Goal: Task Accomplishment & Management: Manage account settings

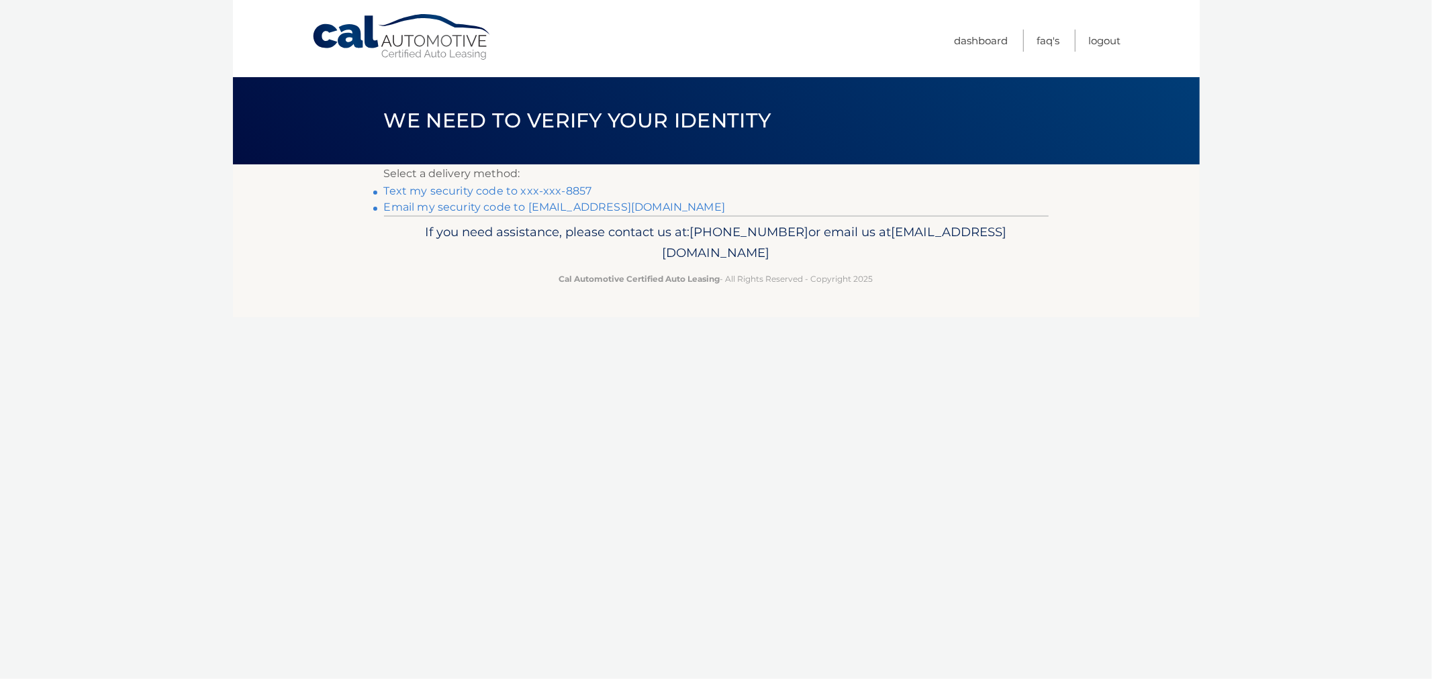
click at [519, 191] on link "Text my security code to xxx-xxx-8857" at bounding box center [488, 191] width 208 height 13
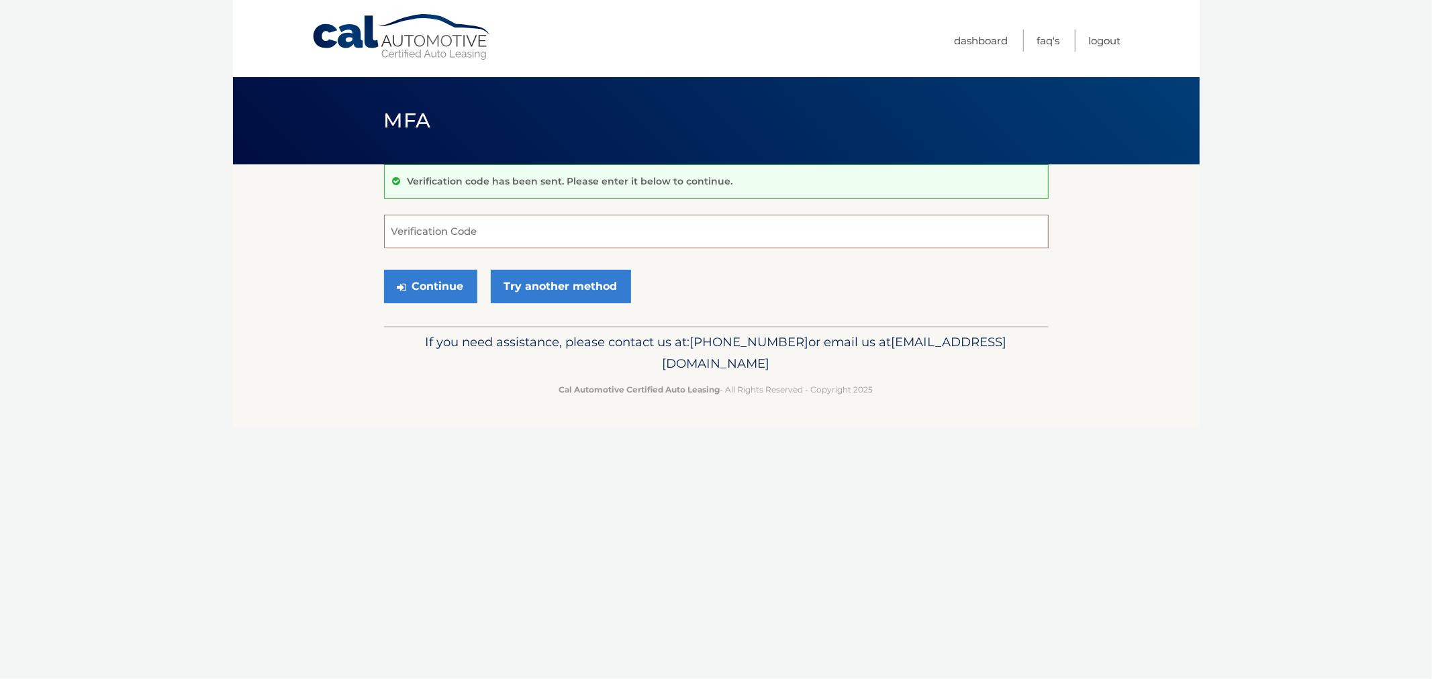
click at [525, 216] on input "Verification Code" at bounding box center [716, 232] width 664 height 34
click at [477, 229] on input "Verification Code" at bounding box center [716, 232] width 664 height 34
type input "519723"
click at [384, 270] on button "Continue" at bounding box center [430, 287] width 93 height 34
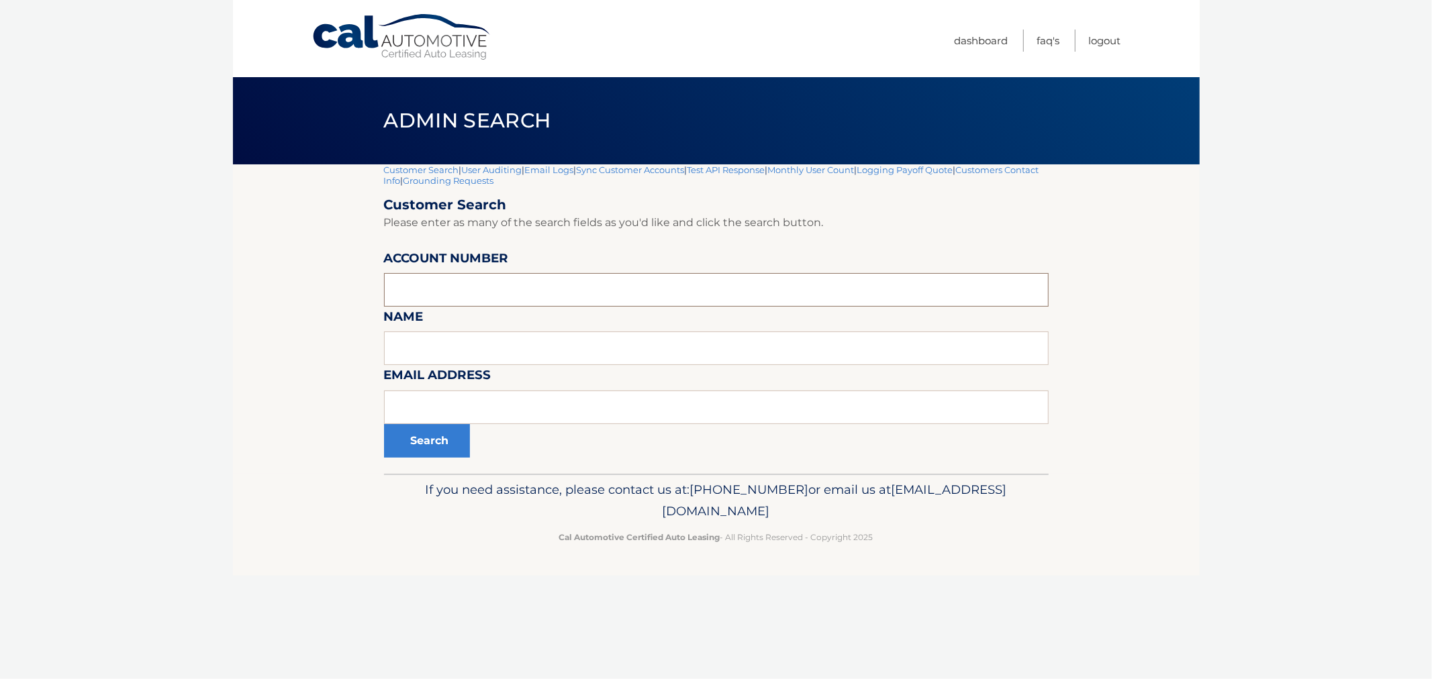
click at [501, 279] on input "text" at bounding box center [716, 290] width 664 height 34
paste input "44455612419"
type input "44455612419"
click at [432, 444] on button "Search" at bounding box center [427, 441] width 86 height 34
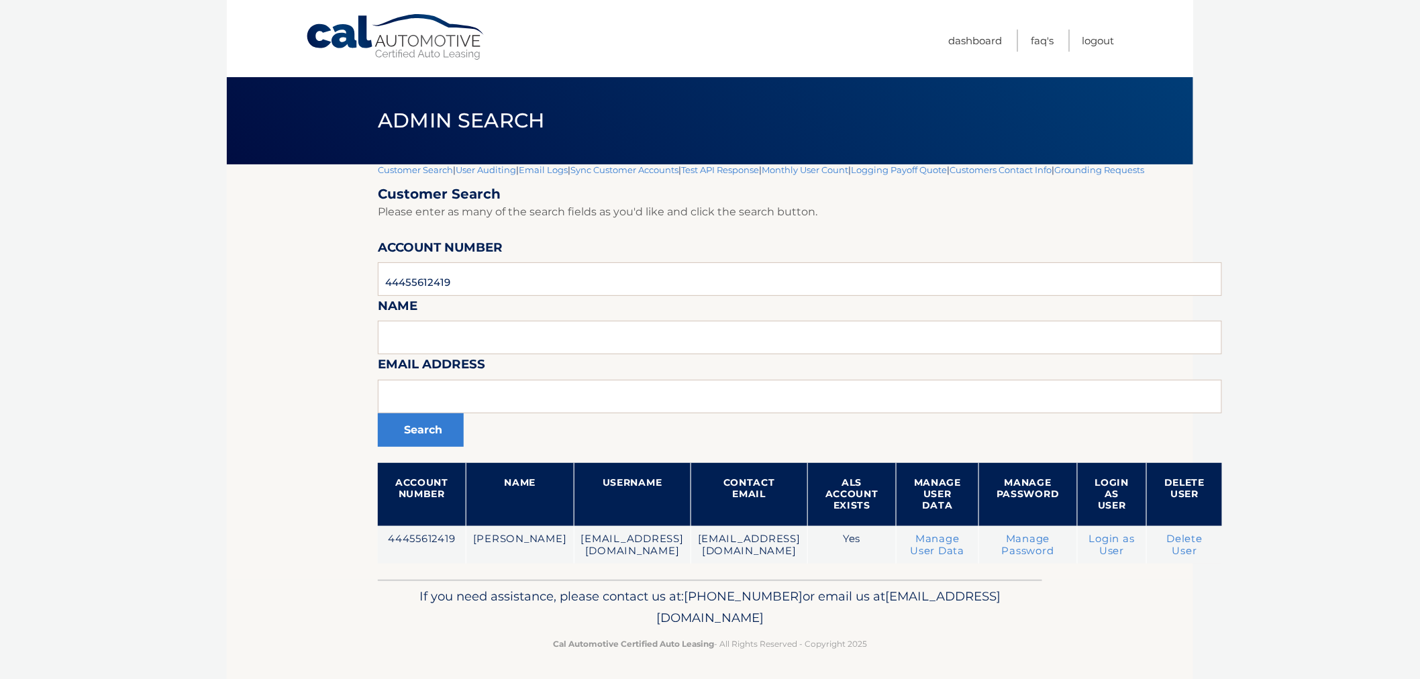
drag, startPoint x: 941, startPoint y: 653, endPoint x: 514, endPoint y: 587, distance: 432.0
click at [515, 587] on div "If you need assistance, please contact us at: 609-807-3200 or email us at Custo…" at bounding box center [710, 617] width 664 height 75
click at [478, 593] on p "If you need assistance, please contact us at: 609-807-3200 or email us at Custo…" at bounding box center [710, 607] width 647 height 43
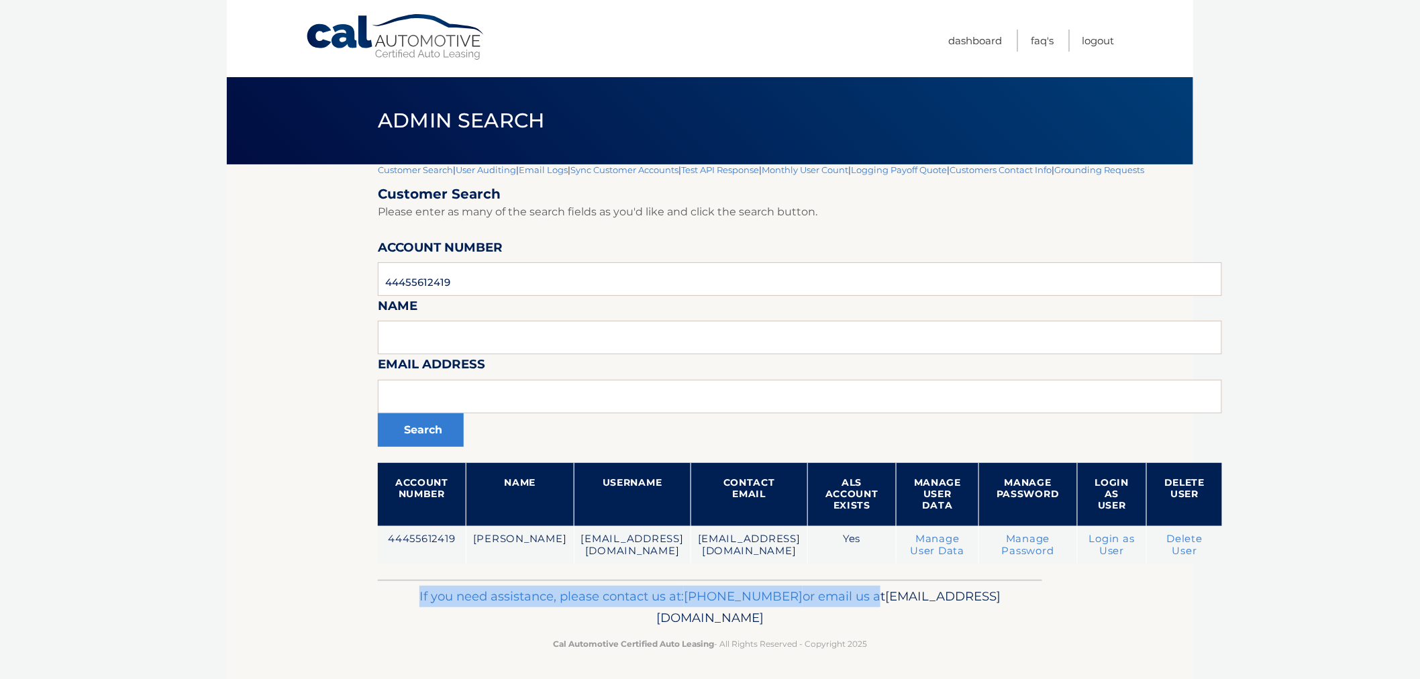
drag, startPoint x: 482, startPoint y: 588, endPoint x: 948, endPoint y: 619, distance: 466.8
click at [943, 607] on p "If you need assistance, please contact us at: 609-807-3200 or email us at Custo…" at bounding box center [710, 607] width 647 height 43
click at [948, 619] on p "If you need assistance, please contact us at: 609-807-3200 or email us at Custo…" at bounding box center [710, 607] width 647 height 43
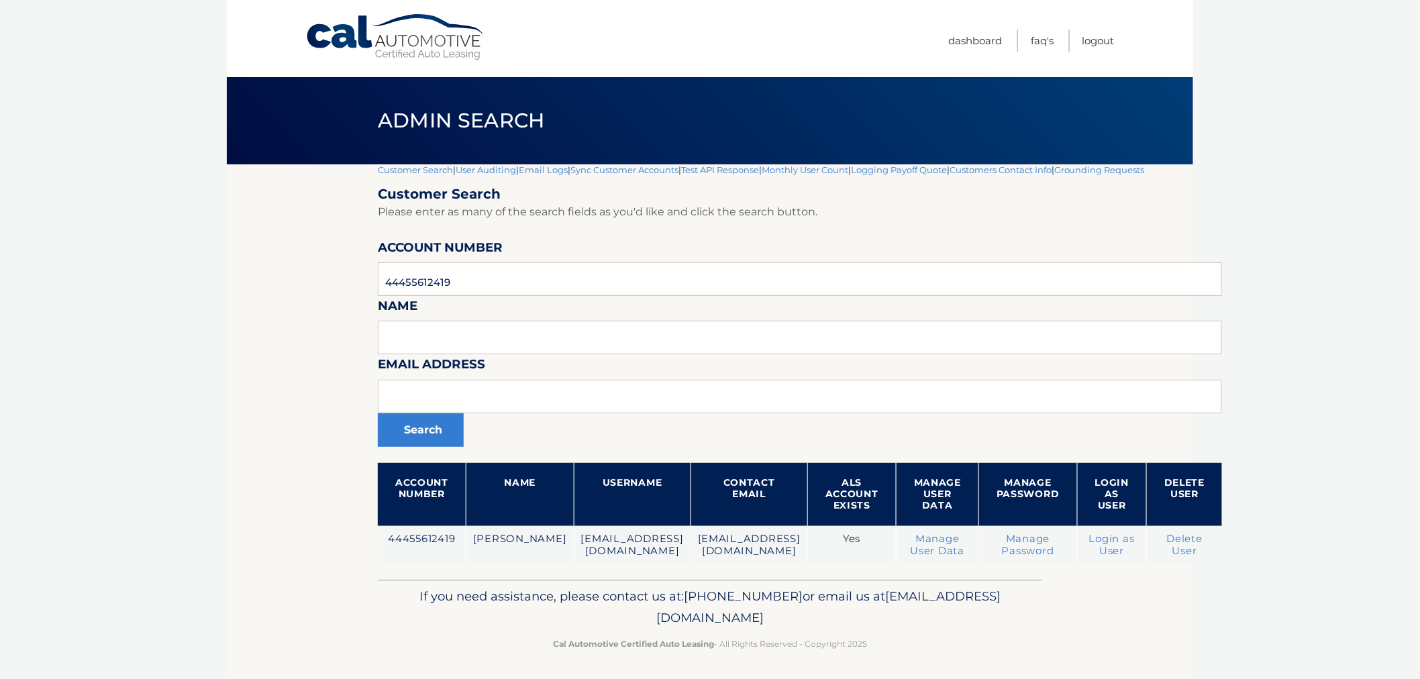
click at [934, 631] on div "If you need assistance, please contact us at: 609-807-3200 or email us at Custo…" at bounding box center [710, 617] width 664 height 75
drag, startPoint x: 917, startPoint y: 641, endPoint x: 464, endPoint y: 572, distance: 457.5
click at [464, 572] on div "Cal Automotive Menu Dashboard FAQ's Logout |" at bounding box center [710, 339] width 966 height 679
click at [454, 601] on p "If you need assistance, please contact us at: 609-807-3200 or email us at Custo…" at bounding box center [710, 607] width 647 height 43
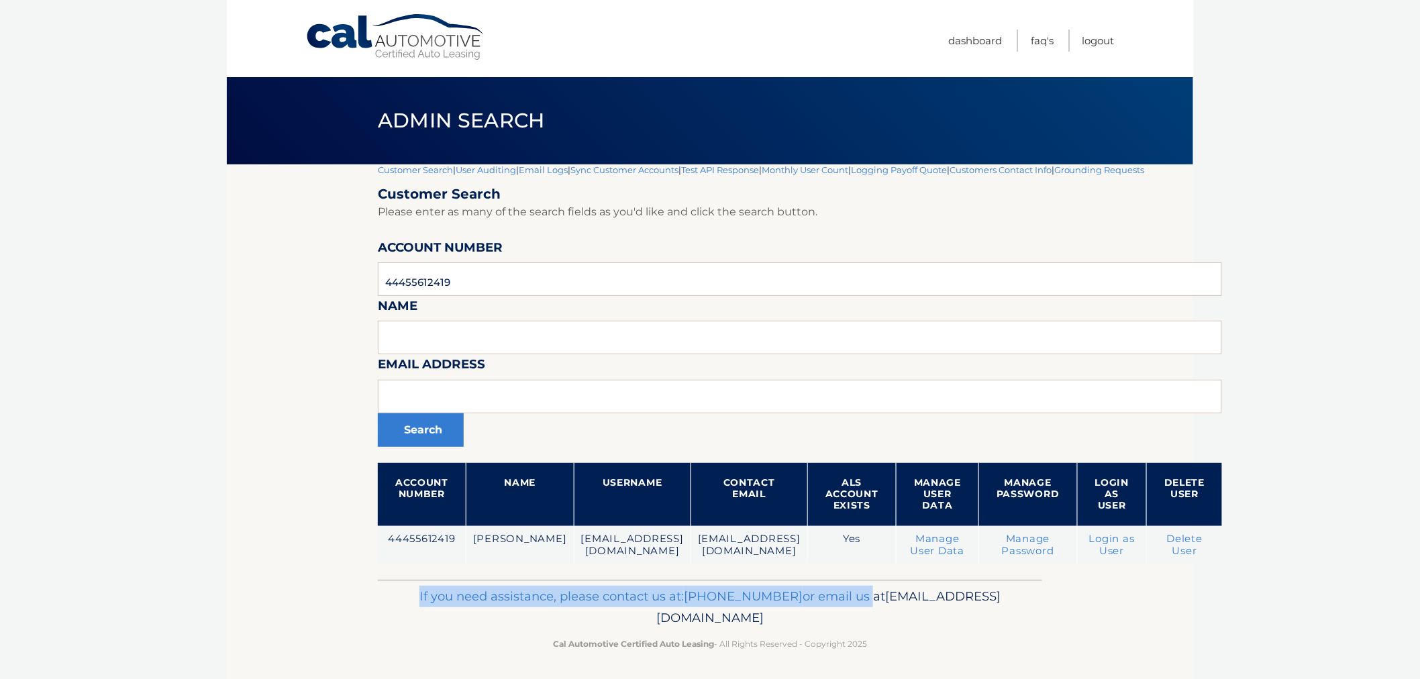
drag, startPoint x: 456, startPoint y: 589, endPoint x: 907, endPoint y: 642, distance: 454.0
click at [915, 605] on p "If you need assistance, please contact us at: 609-807-3200 or email us at Custo…" at bounding box center [710, 607] width 647 height 43
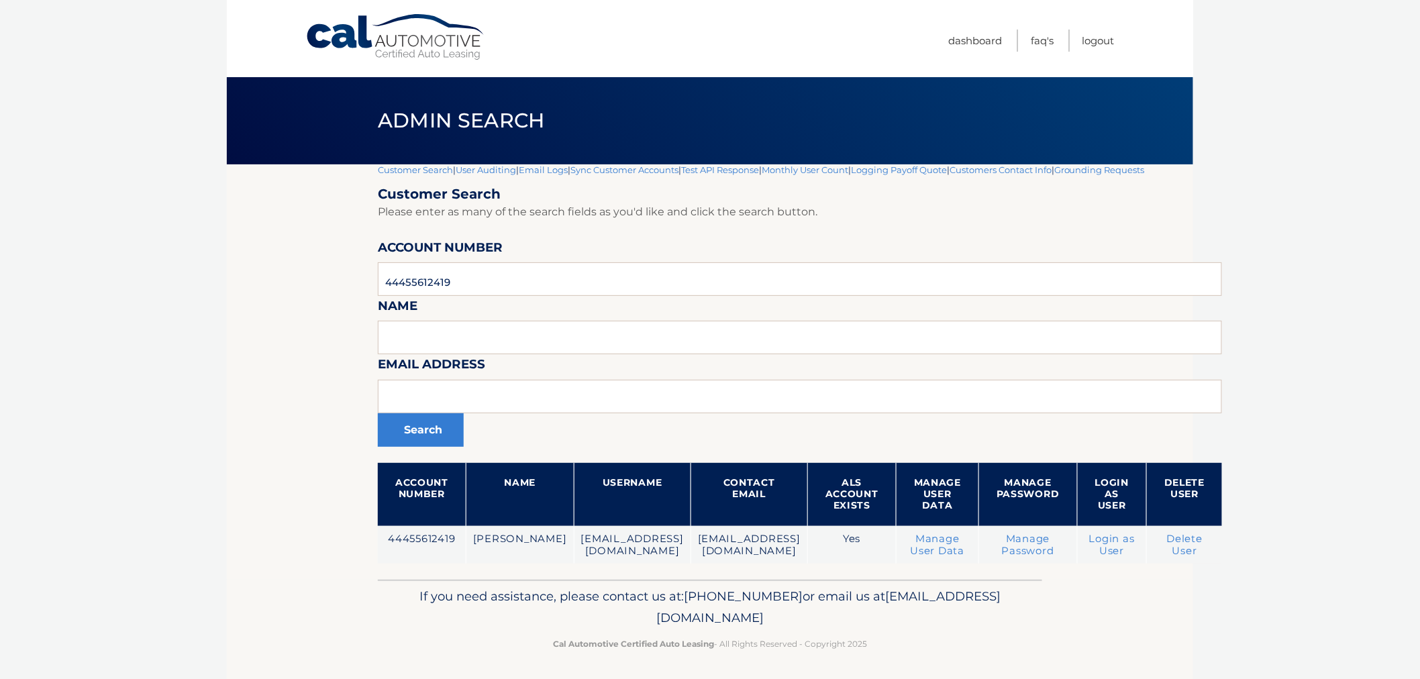
click at [907, 643] on p "Cal Automotive Certified Auto Leasing - All Rights Reserved - Copyright 2025" at bounding box center [710, 644] width 647 height 14
drag, startPoint x: 889, startPoint y: 654, endPoint x: 425, endPoint y: 595, distance: 468.2
click at [426, 596] on footer "If you need assistance, please contact us at: 609-807-3200 or email us at Custo…" at bounding box center [710, 631] width 966 height 102
click at [428, 582] on div "If you need assistance, please contact us at: 609-807-3200 or email us at Custo…" at bounding box center [710, 617] width 664 height 75
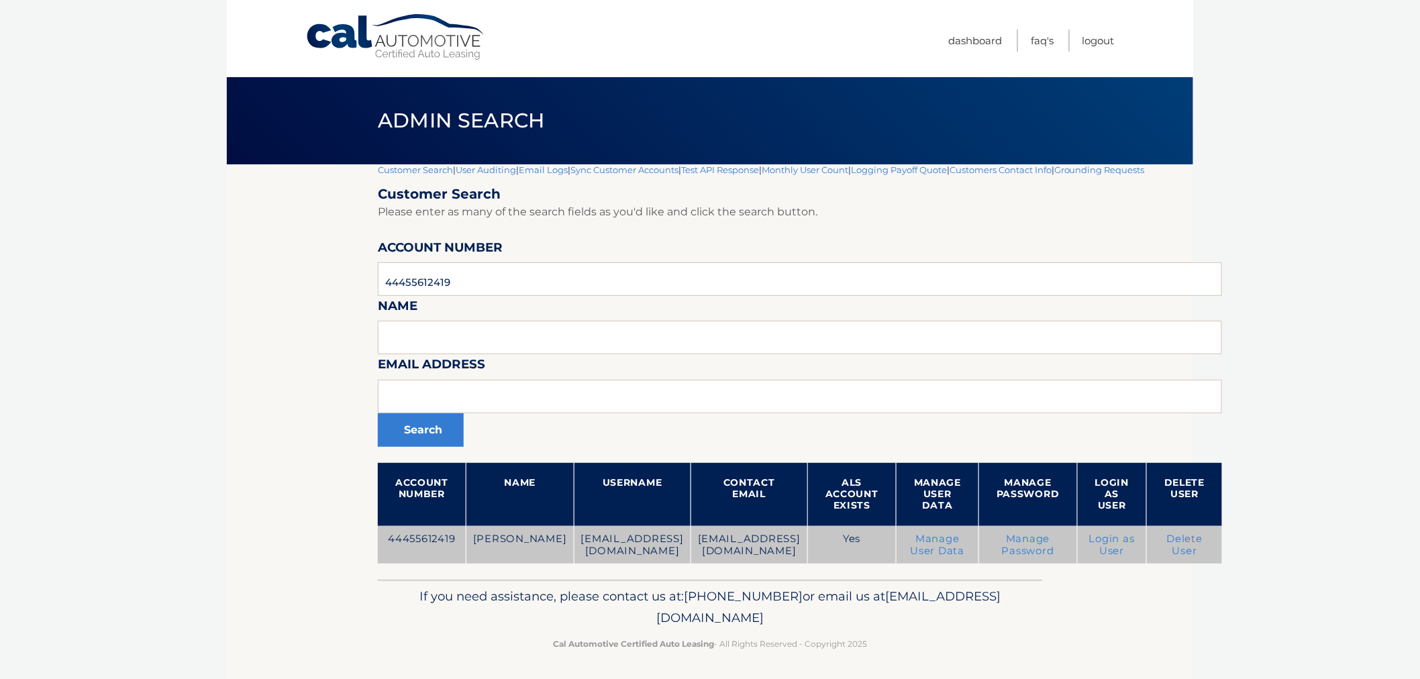
click at [1017, 540] on link "Manage Password" at bounding box center [1028, 545] width 52 height 24
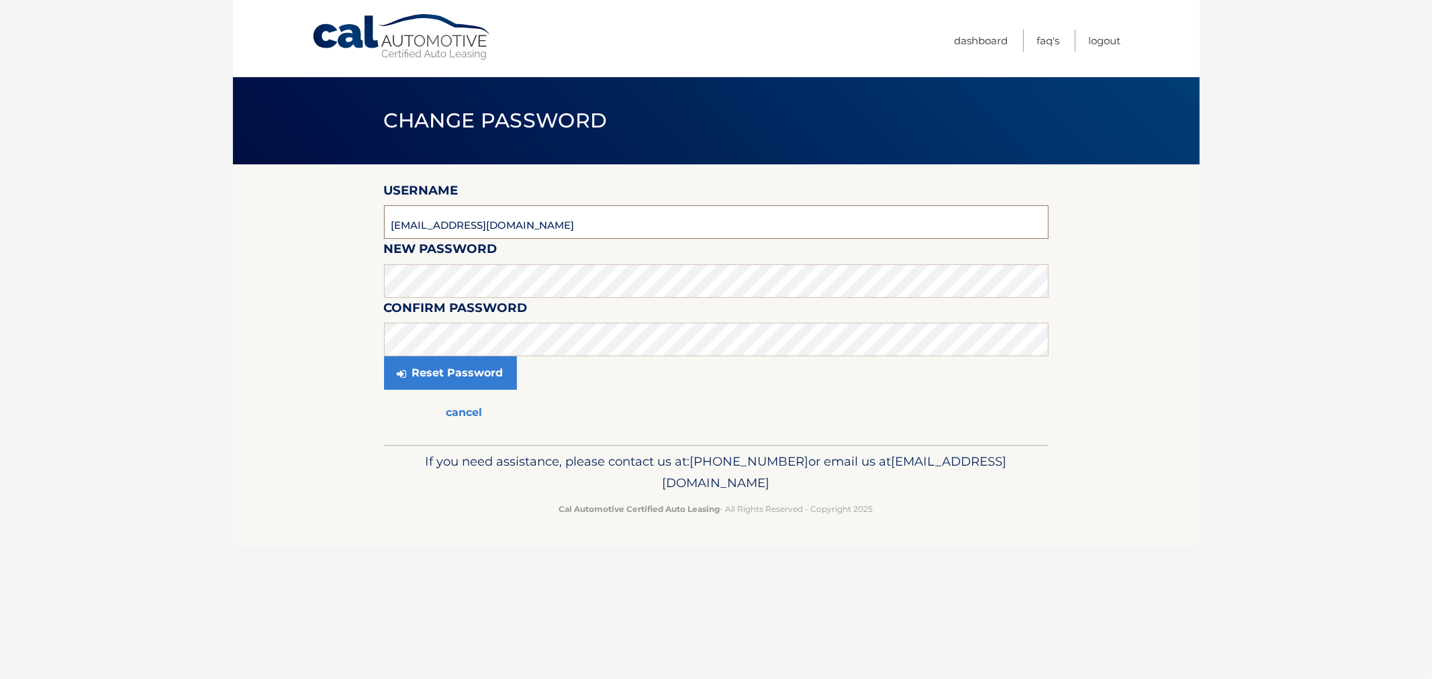
drag, startPoint x: 519, startPoint y: 227, endPoint x: 473, endPoint y: 229, distance: 45.7
click at [320, 221] on section "Username ralo3301@gmail.com New Password Confirm Password Reset Password cancel" at bounding box center [716, 304] width 966 height 281
click at [445, 239] on div "New Password" at bounding box center [716, 239] width 664 height 0
click at [447, 299] on label "Confirm Password" at bounding box center [456, 310] width 144 height 25
click at [384, 356] on button "Reset Password" at bounding box center [450, 373] width 133 height 34
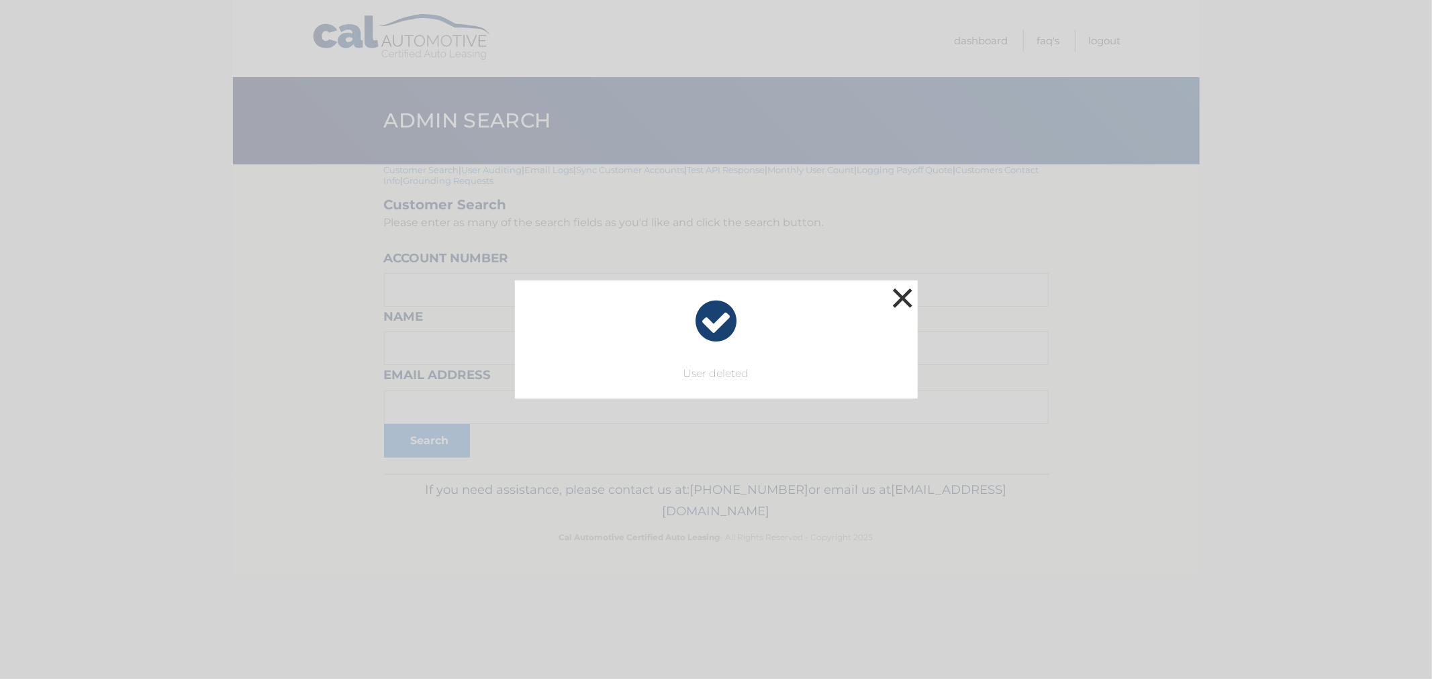
click at [896, 291] on button "×" at bounding box center [902, 298] width 27 height 27
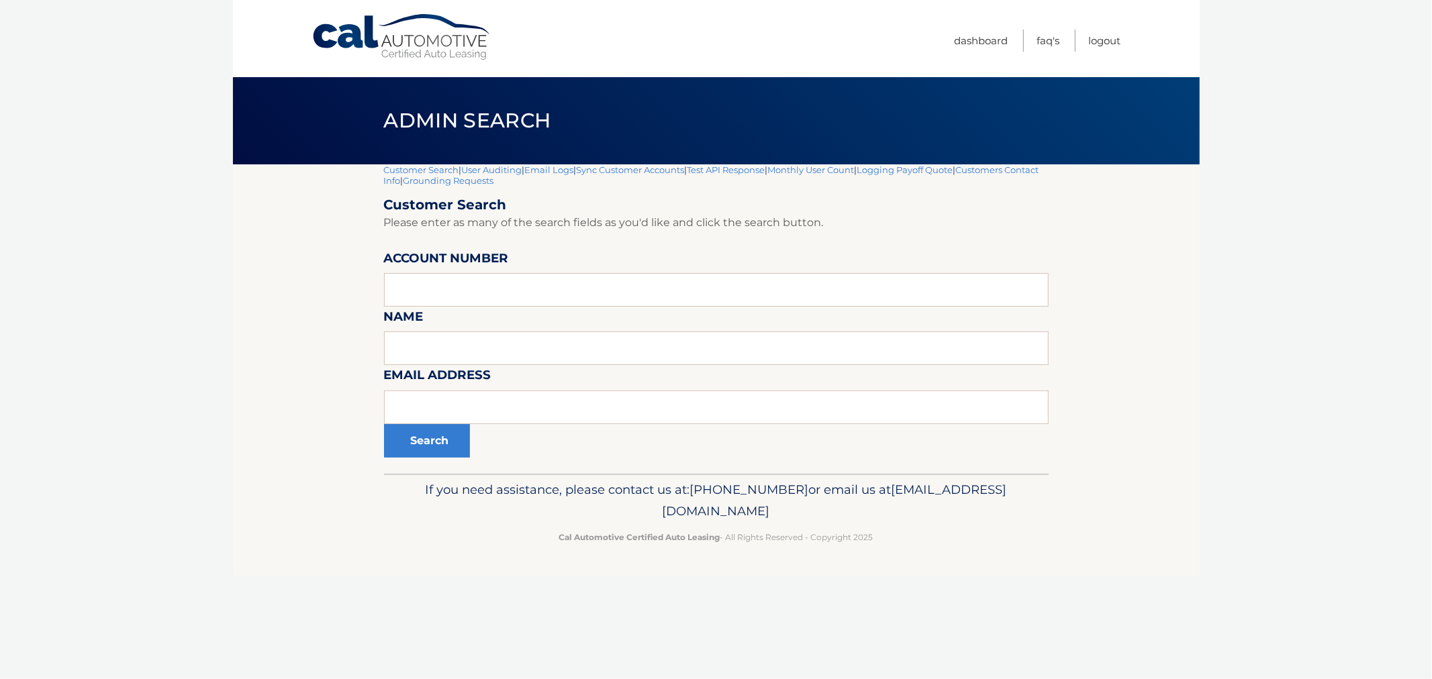
click at [420, 166] on link "Customer Search" at bounding box center [421, 169] width 75 height 11
